Goal: Communication & Community: Answer question/provide support

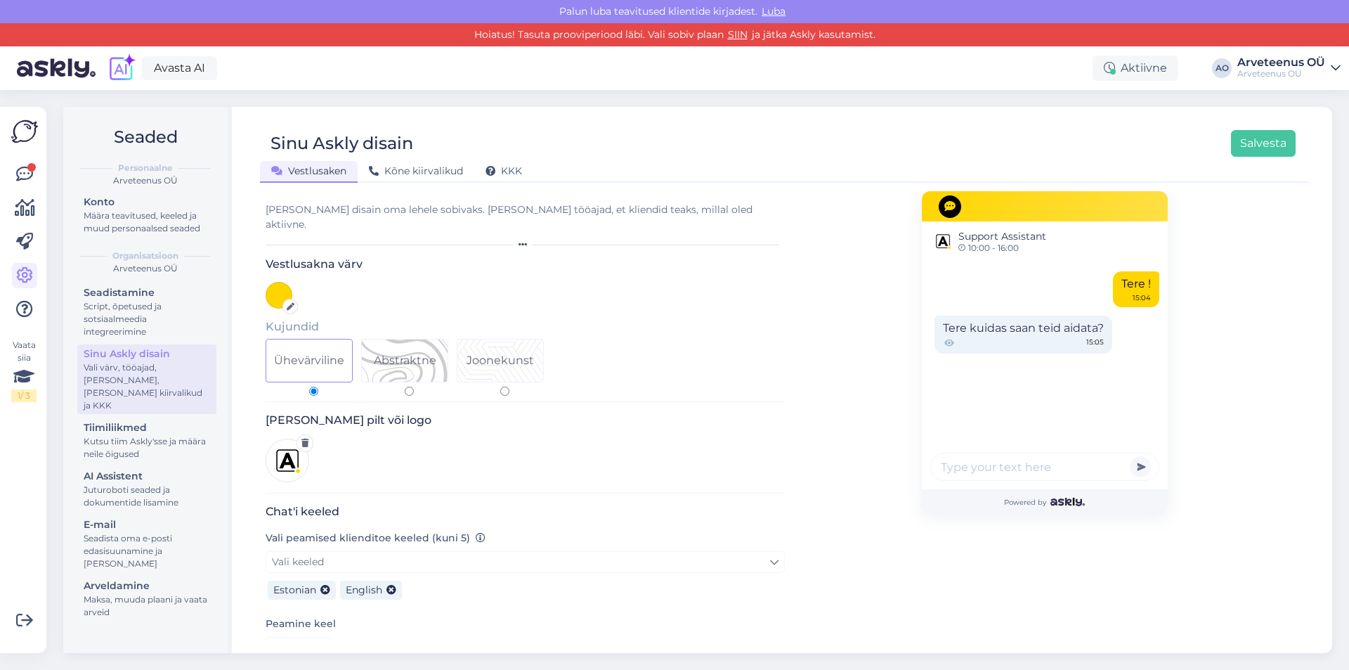
scroll to position [579, 0]
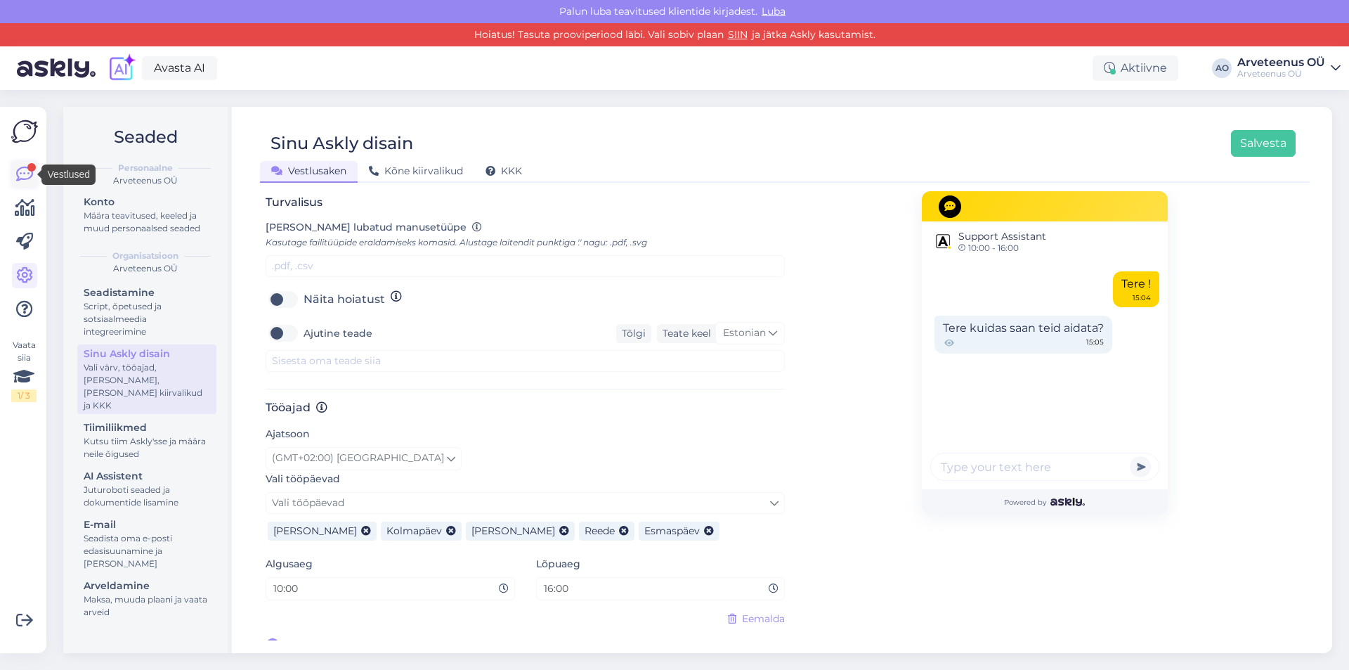
click at [27, 174] on icon at bounding box center [24, 174] width 17 height 17
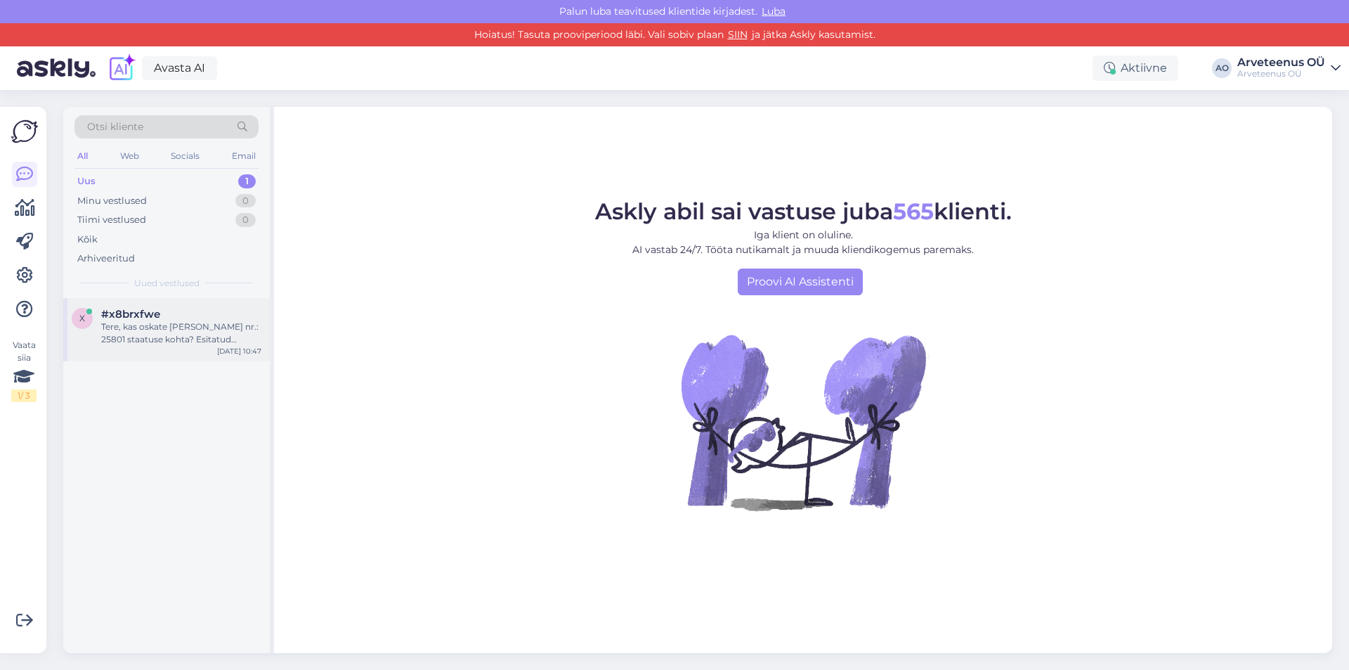
click at [157, 326] on div "Tere, kas oskate [PERSON_NAME] nr.: 25801 staatuse kohta? Esitatud [DATE], maks…" at bounding box center [181, 332] width 160 height 25
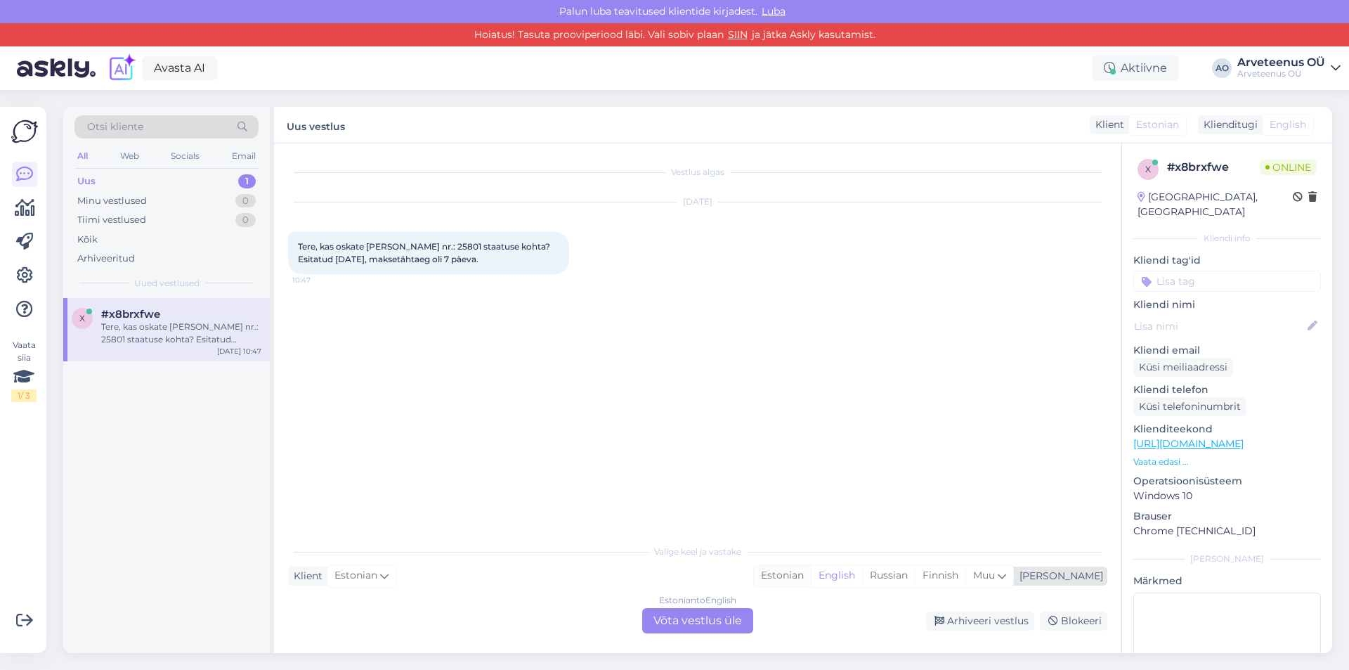
click at [811, 578] on div "Estonian" at bounding box center [782, 575] width 57 height 21
click at [708, 620] on div "Estonian to Estonian Võta vestlus üle" at bounding box center [697, 620] width 111 height 25
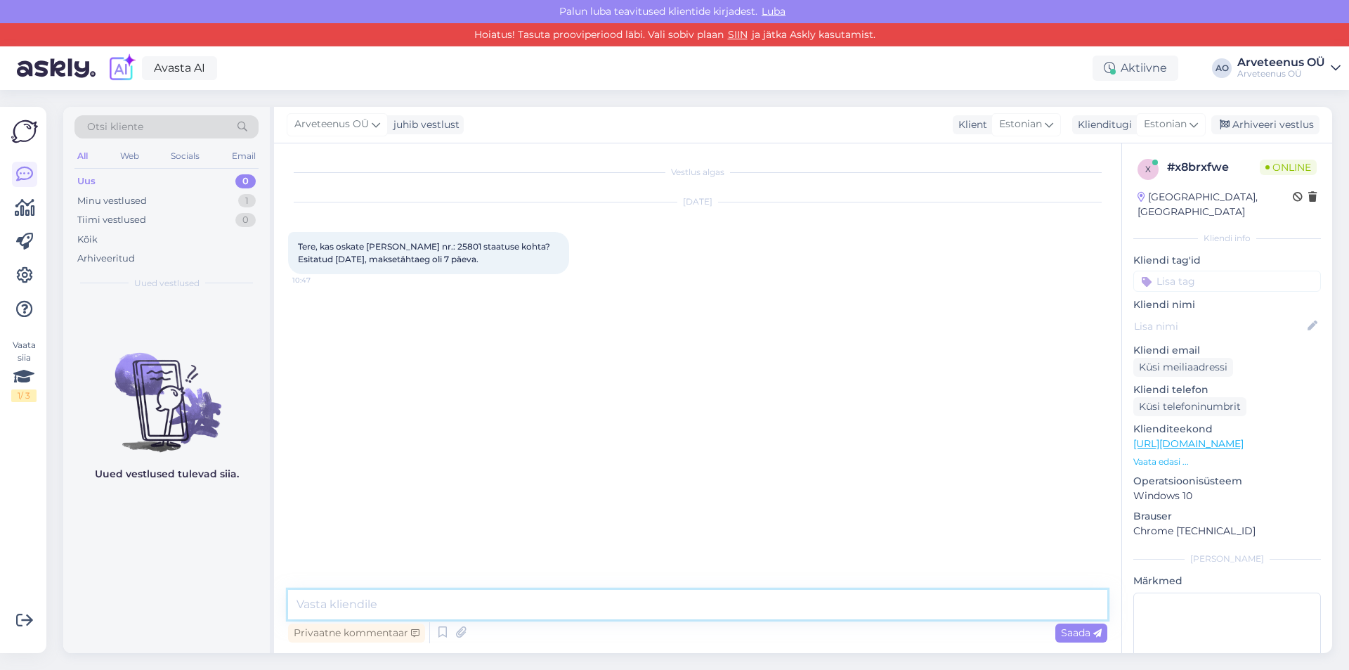
click at [367, 596] on textarea at bounding box center [697, 604] width 819 height 30
type textarea "Tere! Kuidas on [PERSON_NAME] ja isikukood? Kellele arve on tehtud?"
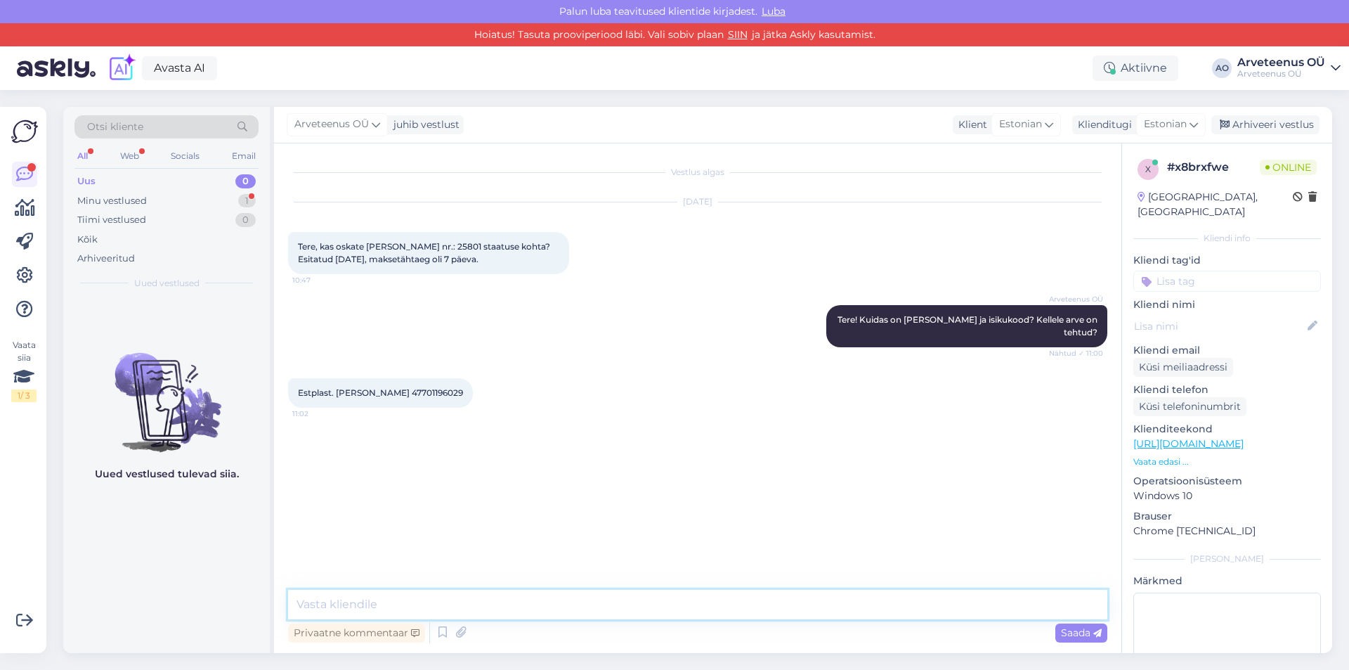
click at [426, 612] on textarea at bounding box center [697, 604] width 819 height 30
type textarea "A"
click at [471, 604] on textarea "Kliendile on saadetud ka e-arve. Arve tasutud ei ole. Palun võtke kliendiga ühe…" at bounding box center [697, 604] width 819 height 30
click at [490, 606] on textarea "Kliendile on saadetud ka e-arve nr.25806. Arve tasutud ei ole. Palun võtke klie…" at bounding box center [697, 604] width 819 height 30
click at [1022, 601] on textarea "Kliendile on saadetud ka e-arve nr. 25806. Arve tasutud ei ole. Palun võtke kli…" at bounding box center [697, 604] width 819 height 30
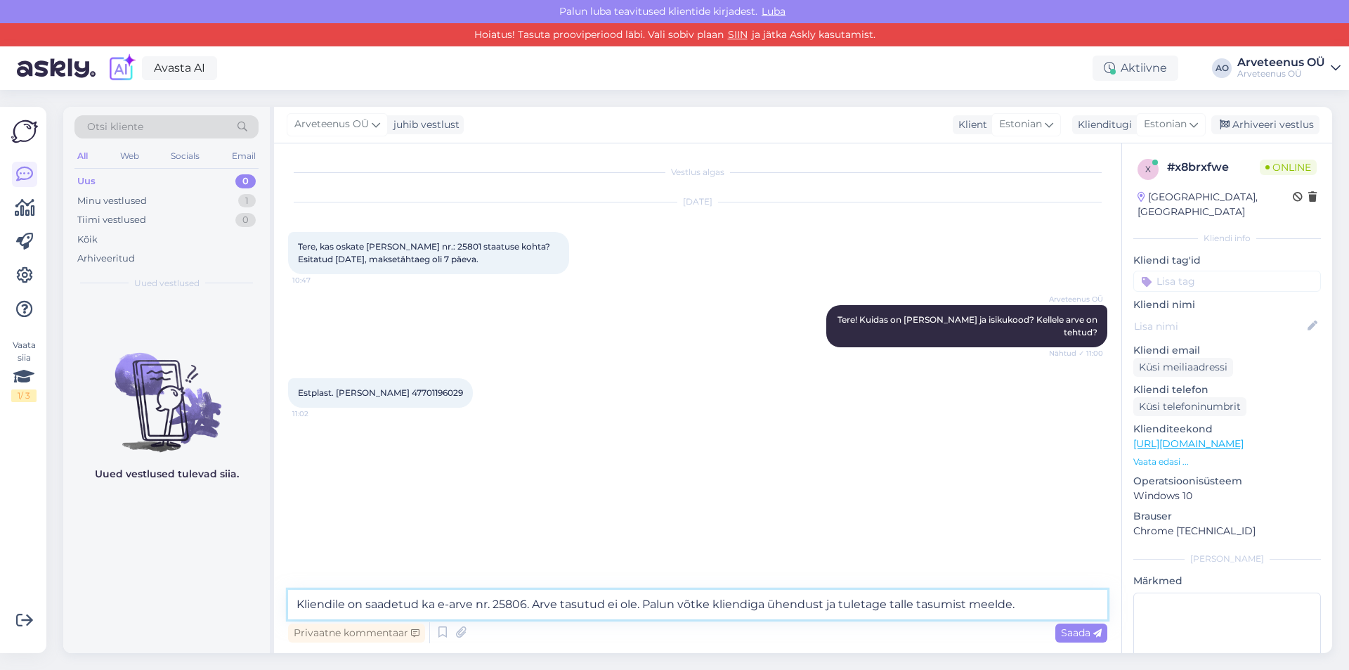
click at [1017, 604] on textarea "Kliendile on saadetud ka e-arve nr. 25806. Arve tasutud ei ole. Palun võtke kli…" at bounding box center [697, 604] width 819 height 30
type textarea "Kliendile on saadetud ka e-arve nr. 25806. Arve tasutud ei ole. Palun võtke kli…"
click at [1071, 637] on span "Saada" at bounding box center [1081, 632] width 41 height 13
